Goal: Use online tool/utility

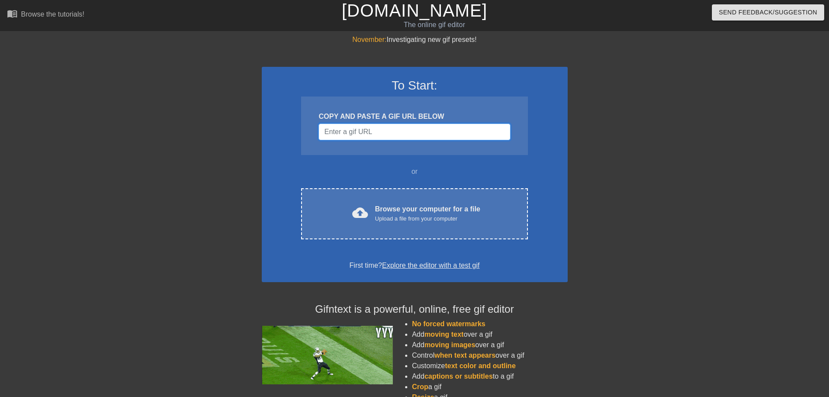
click at [363, 133] on input "Username" at bounding box center [415, 132] width 192 height 17
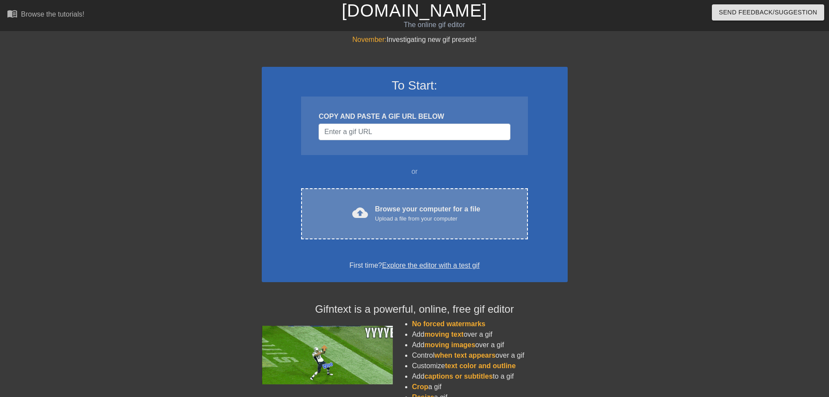
click at [393, 215] on div "Upload a file from your computer" at bounding box center [427, 219] width 105 height 9
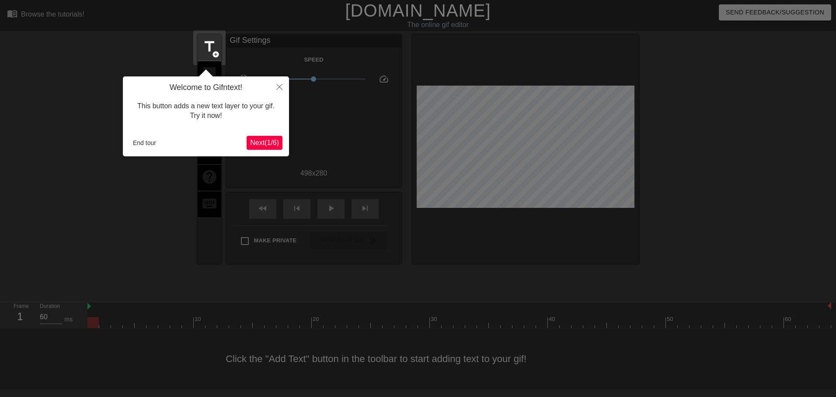
click at [268, 142] on span "Next ( 1 / 6 )" at bounding box center [264, 142] width 29 height 7
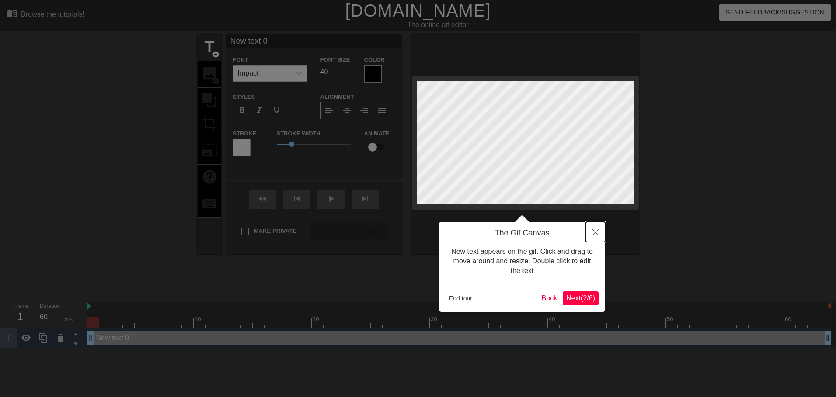
click at [594, 233] on icon "Close" at bounding box center [595, 233] width 6 height 6
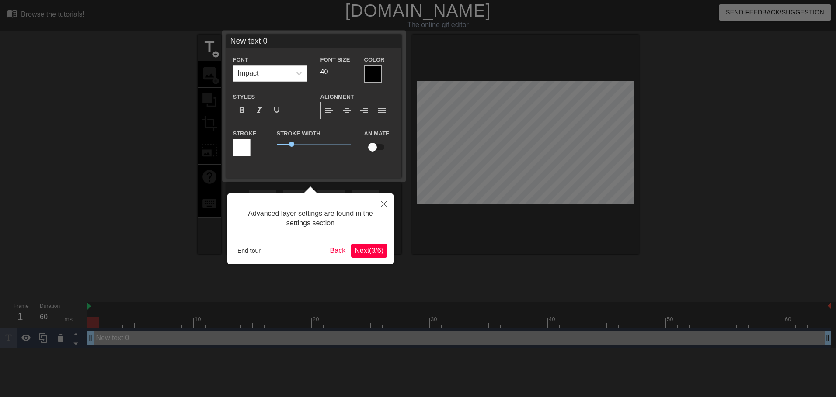
click at [362, 251] on span "Next ( 3 / 6 )" at bounding box center [369, 250] width 29 height 7
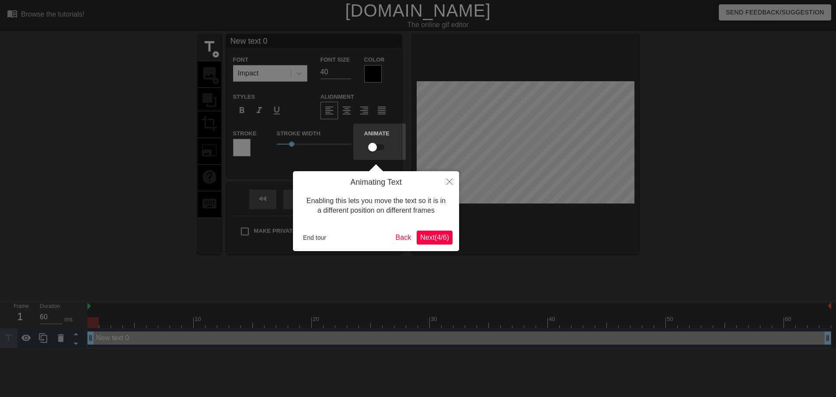
click at [442, 239] on span "Next ( 4 / 6 )" at bounding box center [434, 237] width 29 height 7
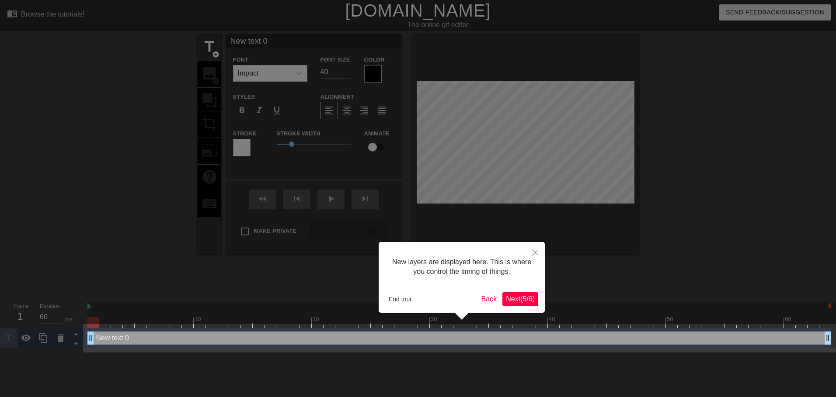
click at [513, 300] on span "Next ( 5 / 6 )" at bounding box center [520, 299] width 29 height 7
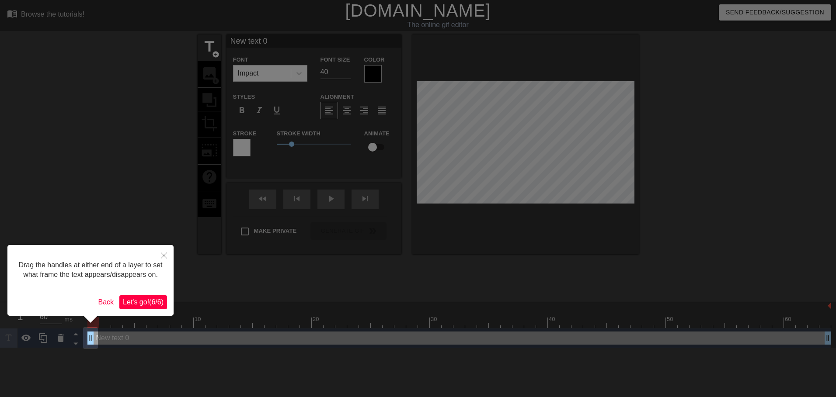
click at [157, 302] on span "Let's go! ( 6 / 6 )" at bounding box center [143, 302] width 41 height 7
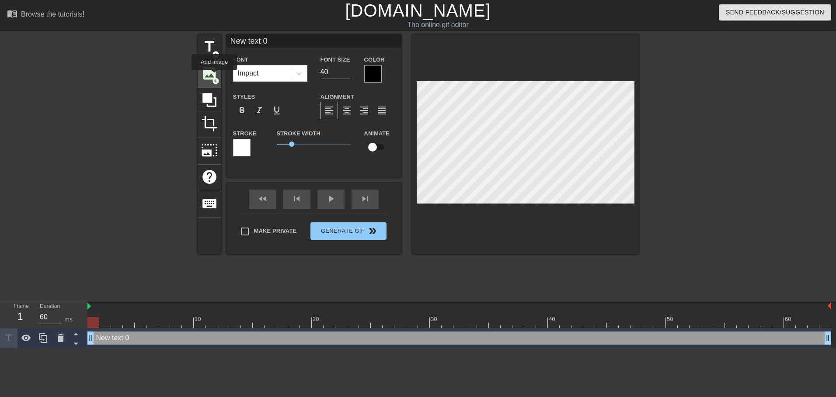
click at [214, 76] on span "image" at bounding box center [209, 73] width 17 height 17
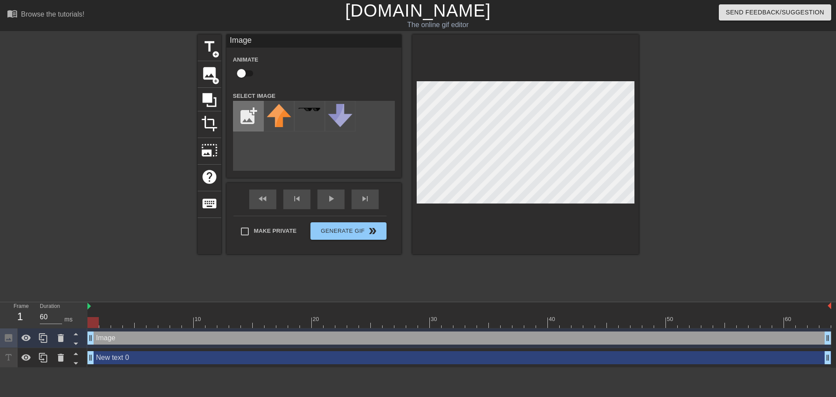
click at [245, 117] on input "file" at bounding box center [248, 116] width 30 height 30
click at [250, 117] on input "file" at bounding box center [248, 116] width 30 height 30
type input "C:\fakepath\head25.jpg"
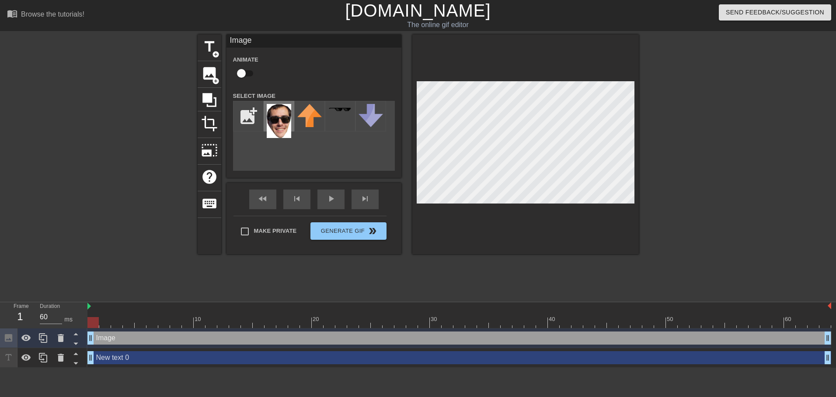
click at [282, 123] on img at bounding box center [279, 121] width 24 height 34
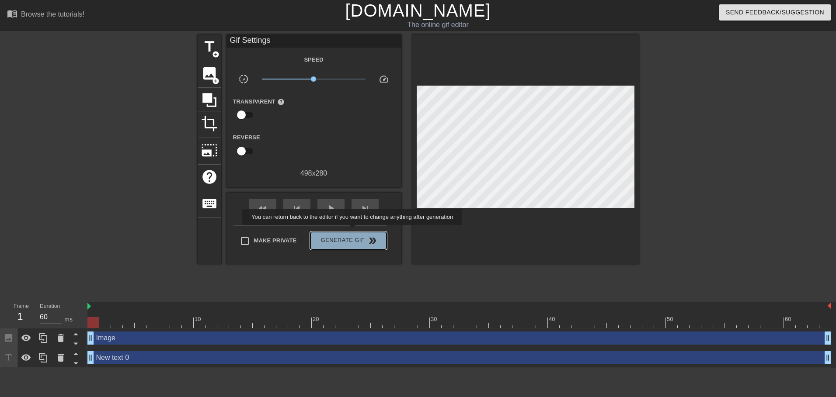
click at [353, 232] on button "Generate Gif double_arrow" at bounding box center [348, 240] width 76 height 17
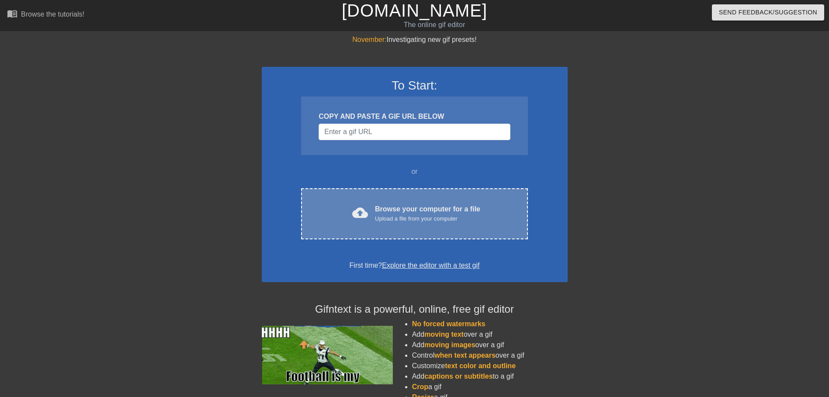
click at [402, 205] on div "Browse your computer for a file Upload a file from your computer" at bounding box center [427, 213] width 105 height 19
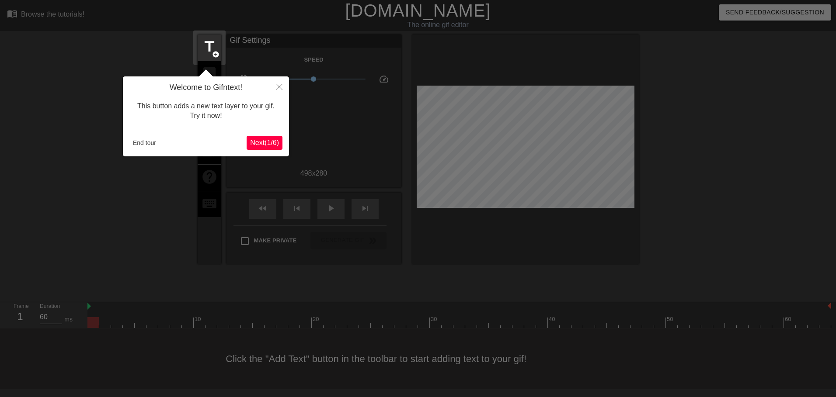
click at [271, 148] on button "Next ( 1 / 6 )" at bounding box center [265, 143] width 36 height 14
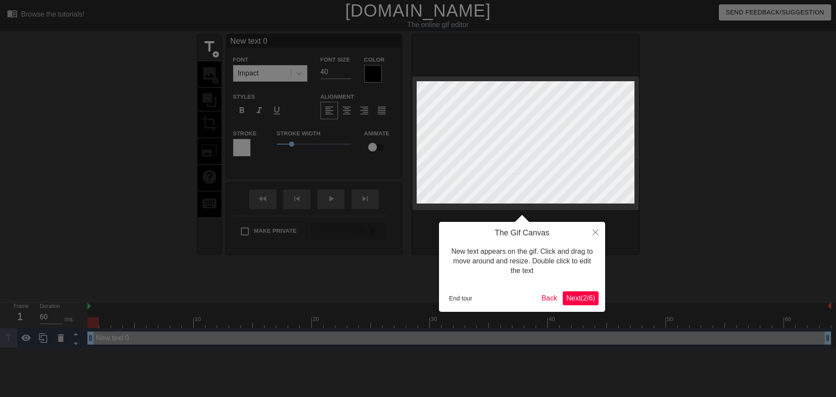
click at [570, 300] on span "Next ( 2 / 6 )" at bounding box center [580, 298] width 29 height 7
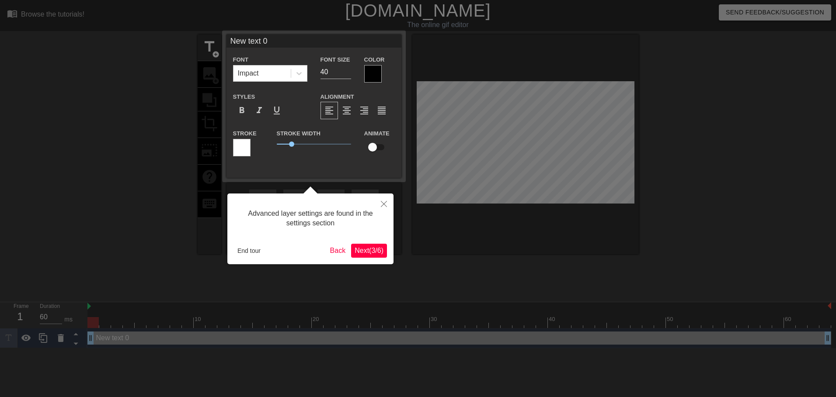
click at [383, 248] on span "Next ( 3 / 6 )" at bounding box center [369, 250] width 29 height 7
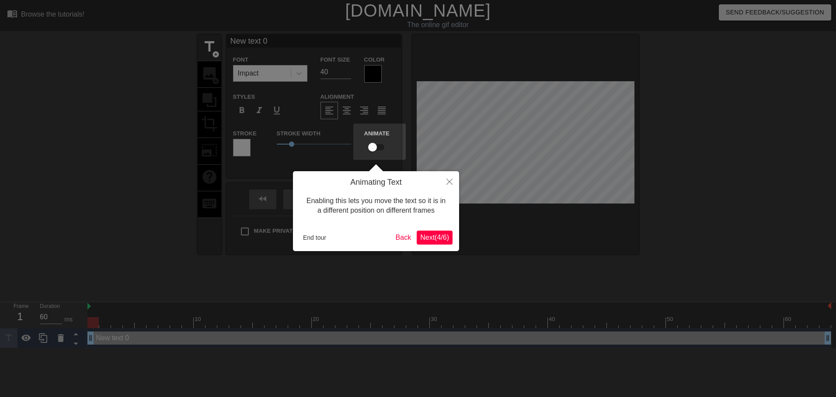
click at [439, 245] on button "Next ( 4 / 6 )" at bounding box center [435, 238] width 36 height 14
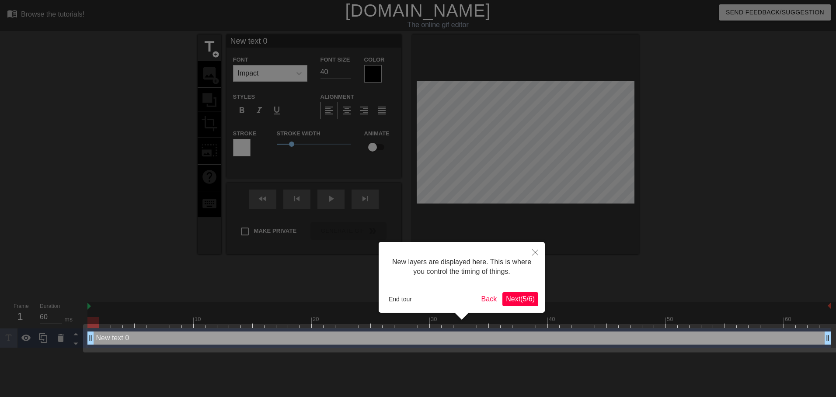
click at [519, 301] on span "Next ( 5 / 6 )" at bounding box center [520, 299] width 29 height 7
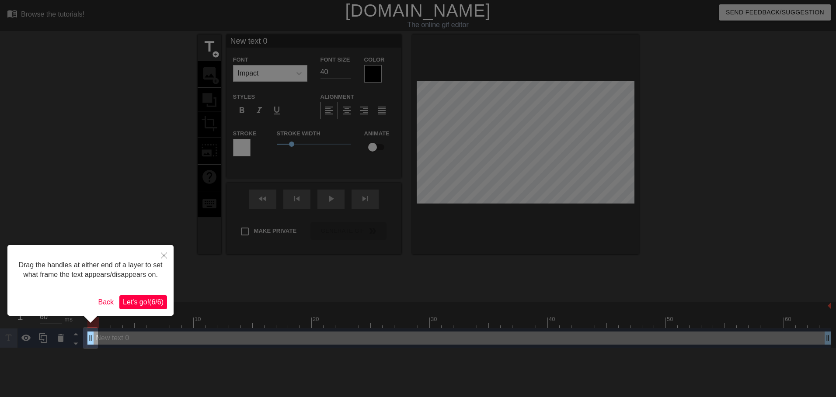
click at [153, 299] on span "Let's go! ( 6 / 6 )" at bounding box center [143, 302] width 41 height 7
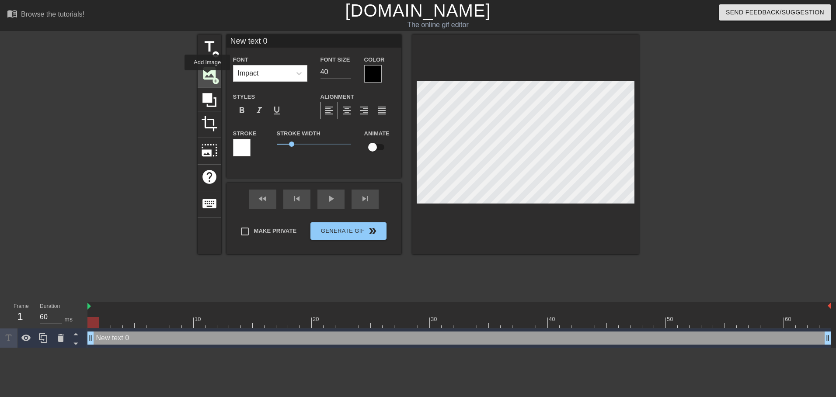
click at [207, 77] on span "image" at bounding box center [209, 73] width 17 height 17
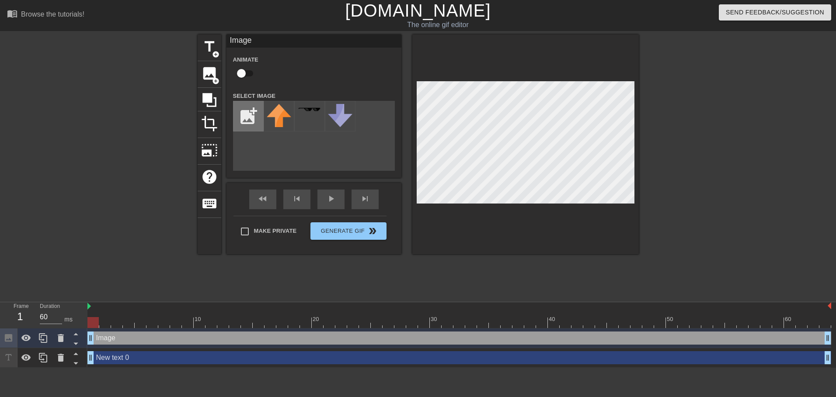
click at [254, 118] on input "file" at bounding box center [248, 116] width 30 height 30
type input "C:\fakepath\head25.jpg"
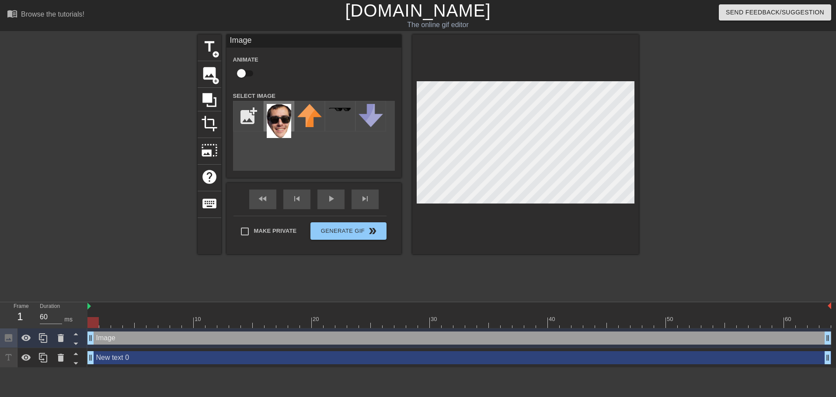
click at [286, 129] on img at bounding box center [279, 121] width 24 height 34
click at [210, 132] on div "crop" at bounding box center [210, 125] width 24 height 27
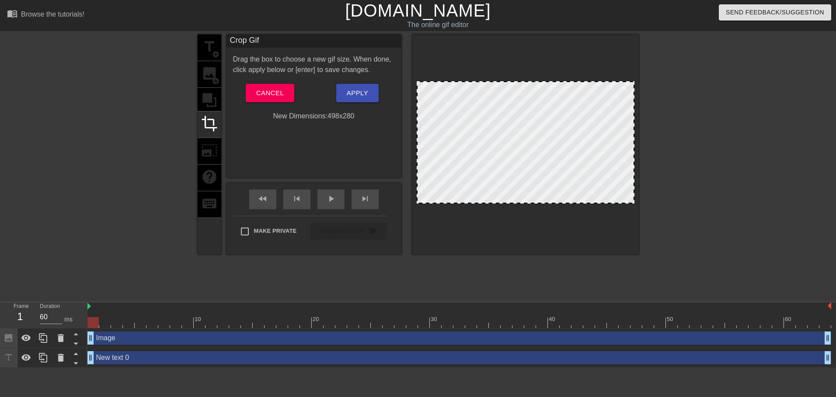
click at [556, 125] on div at bounding box center [526, 142] width 218 height 122
click at [552, 122] on div at bounding box center [526, 142] width 218 height 122
drag, startPoint x: 555, startPoint y: 125, endPoint x: 555, endPoint y: 120, distance: 4.8
click at [555, 120] on div at bounding box center [526, 142] width 218 height 122
click at [550, 120] on div at bounding box center [526, 142] width 218 height 122
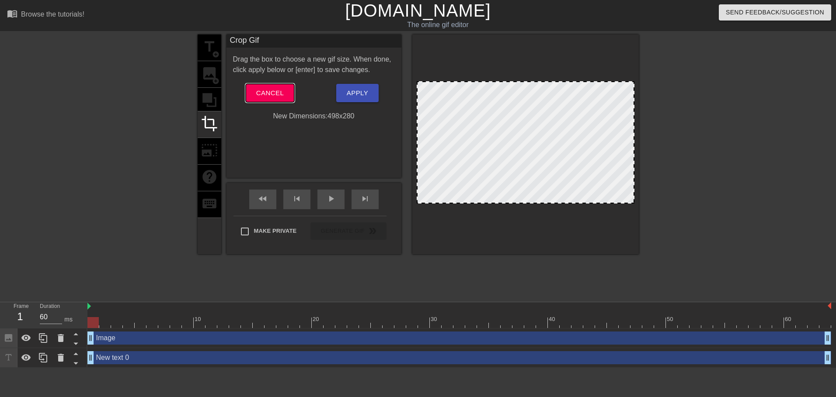
click at [284, 98] on button "Cancel" at bounding box center [270, 93] width 49 height 18
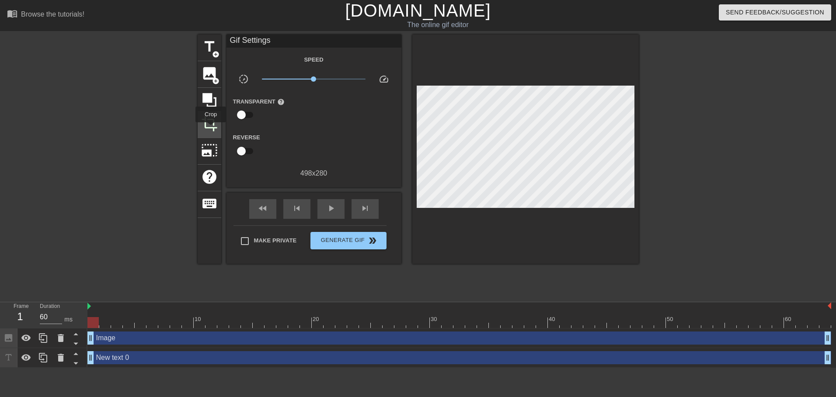
click at [211, 129] on span "crop" at bounding box center [209, 123] width 17 height 17
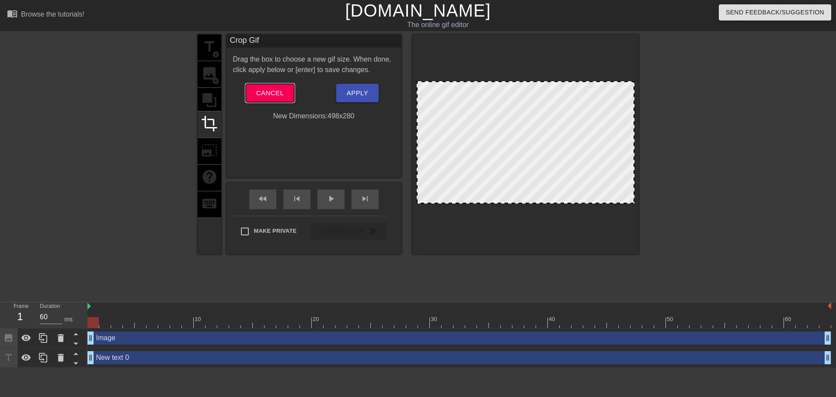
click at [278, 95] on span "Cancel" at bounding box center [270, 92] width 28 height 11
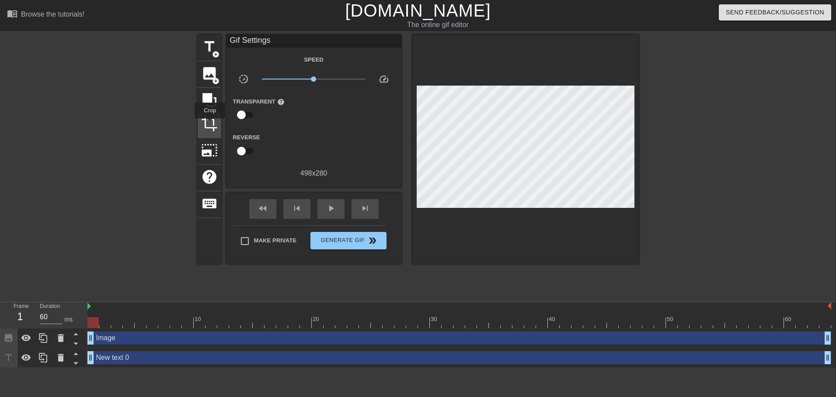
click at [210, 125] on span "crop" at bounding box center [209, 123] width 17 height 17
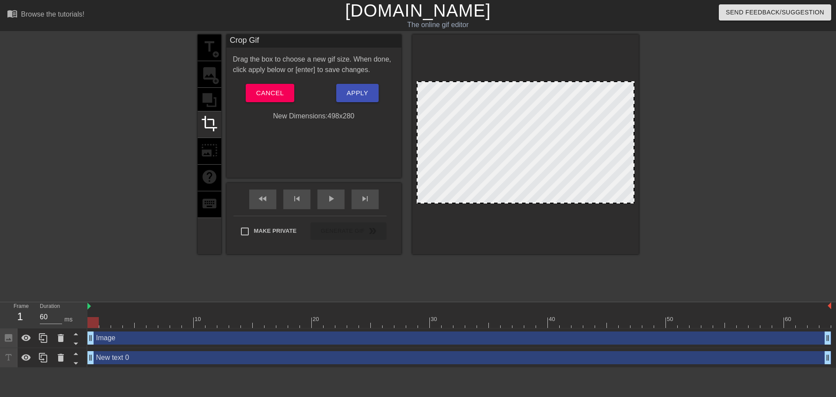
drag, startPoint x: 554, startPoint y: 120, endPoint x: 548, endPoint y: 107, distance: 14.9
click at [548, 107] on div at bounding box center [526, 142] width 218 height 122
